Goal: Task Accomplishment & Management: Manage account settings

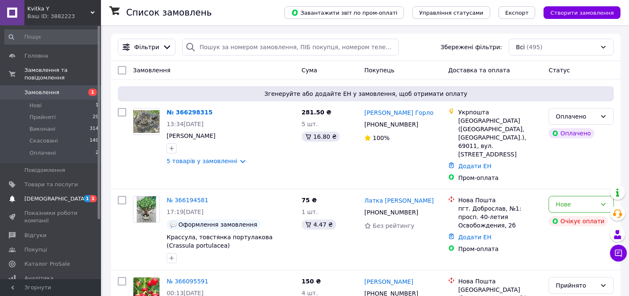
click at [66, 195] on span "[DEMOGRAPHIC_DATA]" at bounding box center [50, 199] width 53 height 8
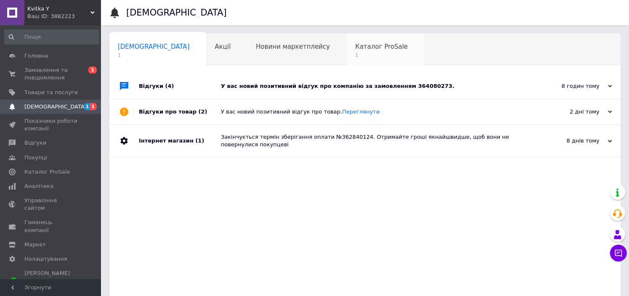
click at [355, 47] on span "Каталог ProSale" at bounding box center [381, 47] width 53 height 8
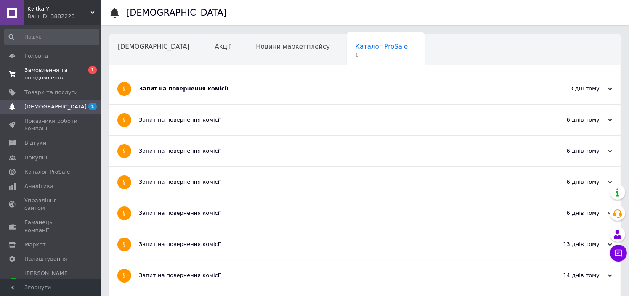
click at [52, 72] on span "Замовлення та повідомлення" at bounding box center [50, 74] width 53 height 15
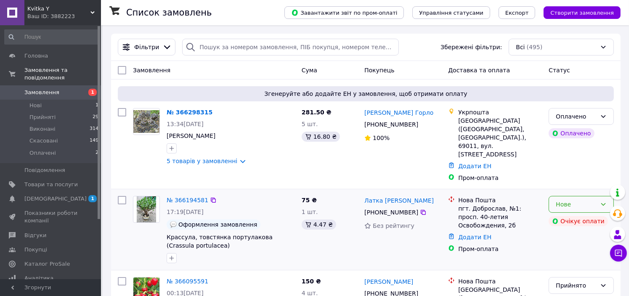
click at [603, 201] on icon at bounding box center [603, 204] width 7 height 7
click at [578, 239] on li "Скасовано" at bounding box center [581, 236] width 64 height 15
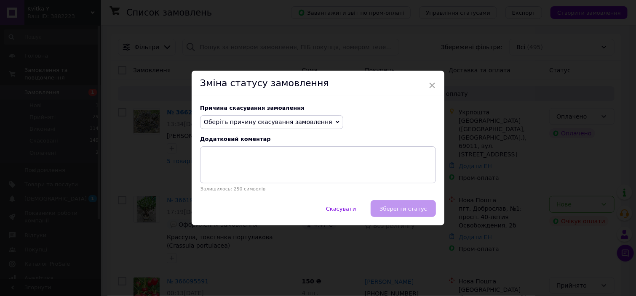
click at [267, 123] on span "Оберіть причину скасування замовлення" at bounding box center [268, 122] width 128 height 7
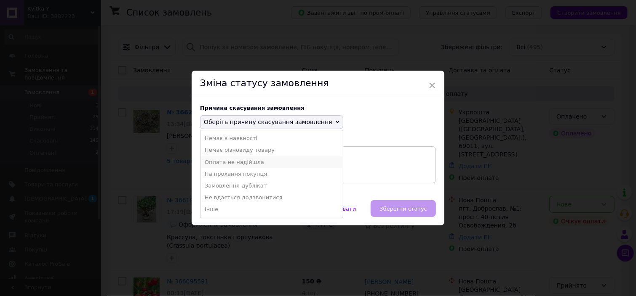
click at [241, 162] on li "Оплата не надійшла" at bounding box center [271, 163] width 142 height 12
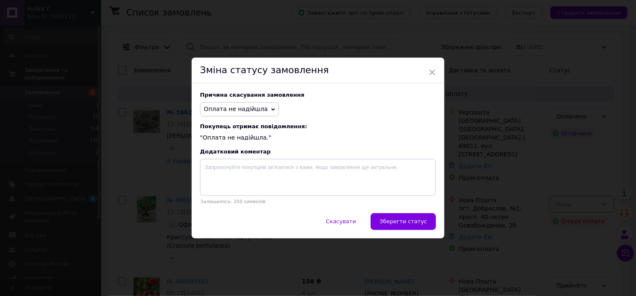
click at [400, 225] on span "Зберегти статус" at bounding box center [403, 221] width 48 height 6
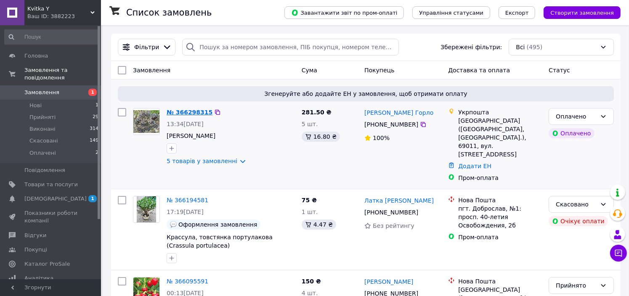
click at [186, 114] on link "№ 366298315" at bounding box center [190, 112] width 46 height 7
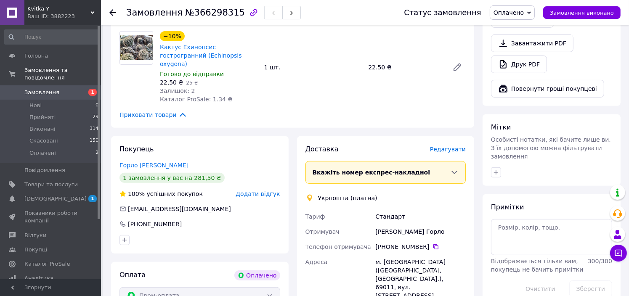
scroll to position [379, 0]
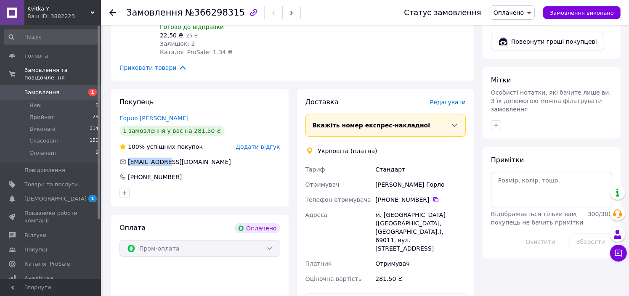
drag, startPoint x: 168, startPoint y: 152, endPoint x: 126, endPoint y: 158, distance: 41.7
click at [126, 158] on div "[EMAIL_ADDRESS][DOMAIN_NAME]" at bounding box center [200, 162] width 162 height 8
copy span "[EMAIL_ADDRESS][DOMAIN_NAME]"
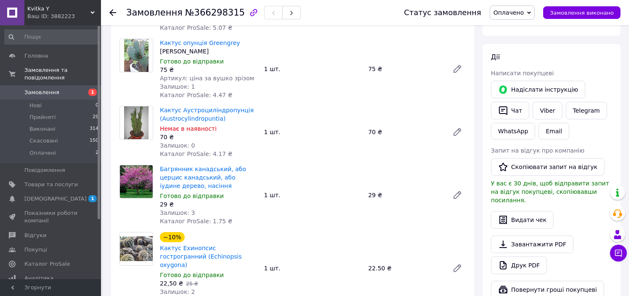
scroll to position [168, 0]
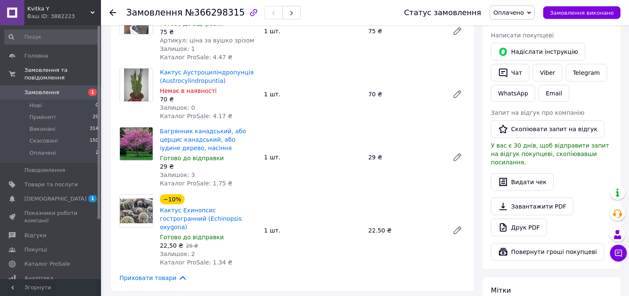
click at [515, 16] on span "Оплачено" at bounding box center [509, 12] width 30 height 7
click at [517, 32] on li "Прийнято" at bounding box center [512, 29] width 44 height 13
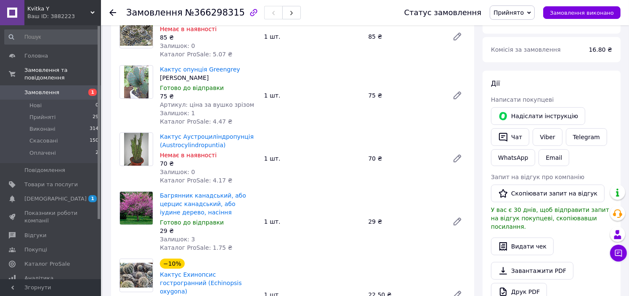
scroll to position [0, 0]
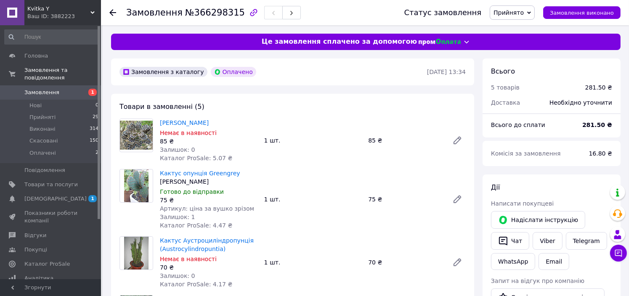
click at [61, 89] on span "Замовлення" at bounding box center [50, 93] width 53 height 8
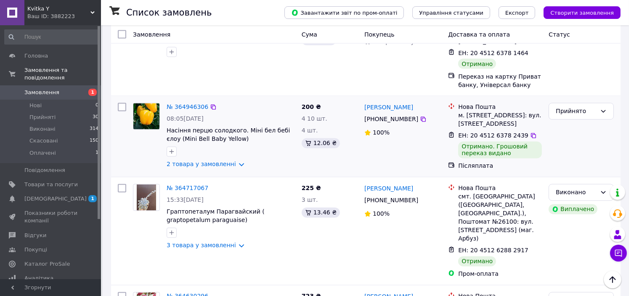
scroll to position [1267, 0]
